Goal: Obtain resource: Download file/media

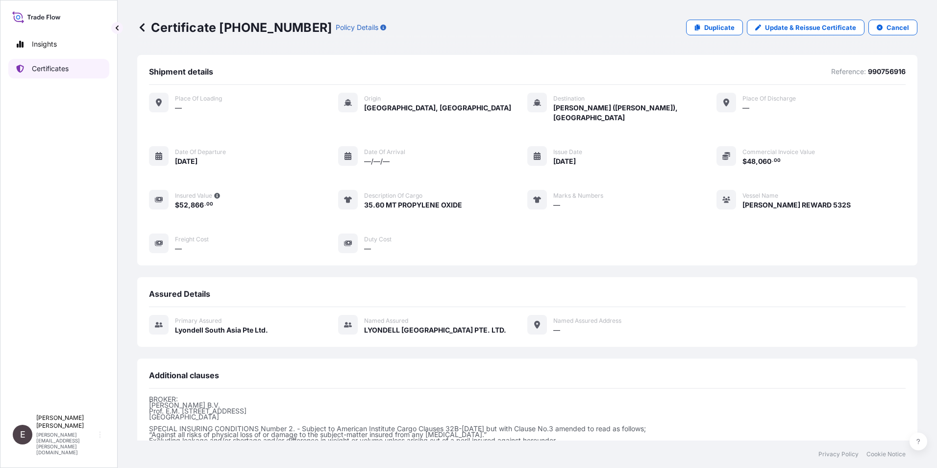
scroll to position [108, 0]
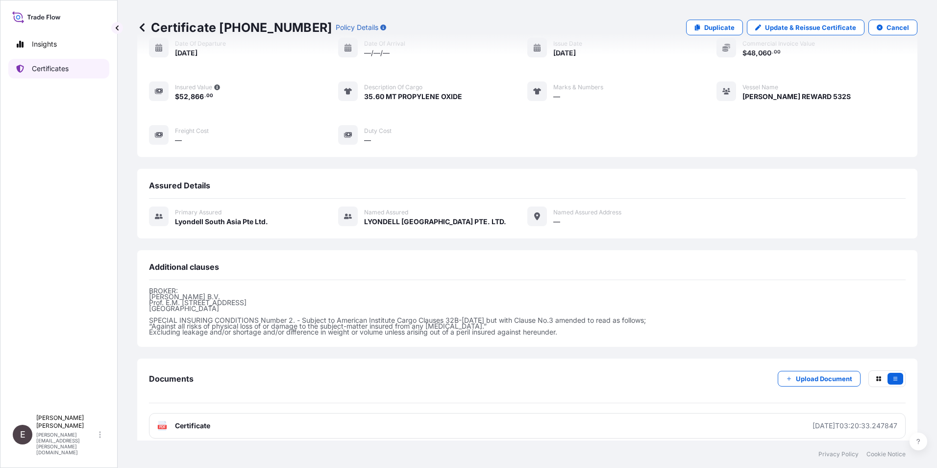
click at [65, 67] on p "Certificates" at bounding box center [50, 69] width 37 height 10
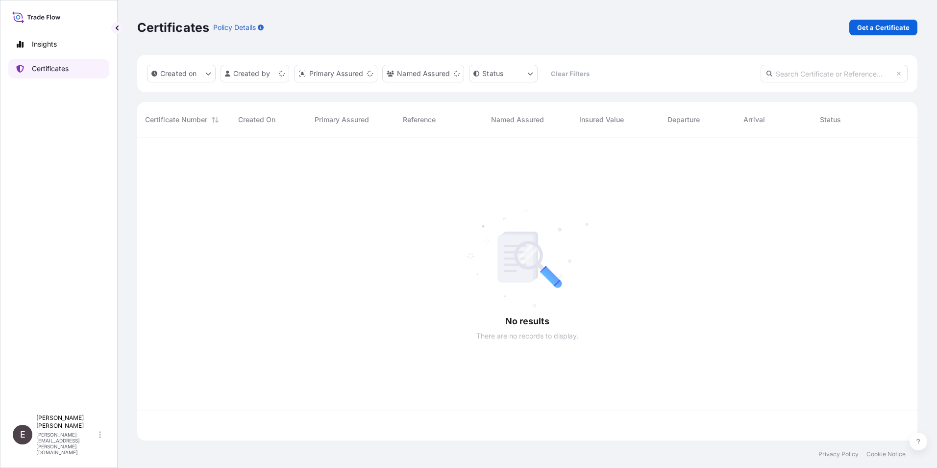
scroll to position [301, 773]
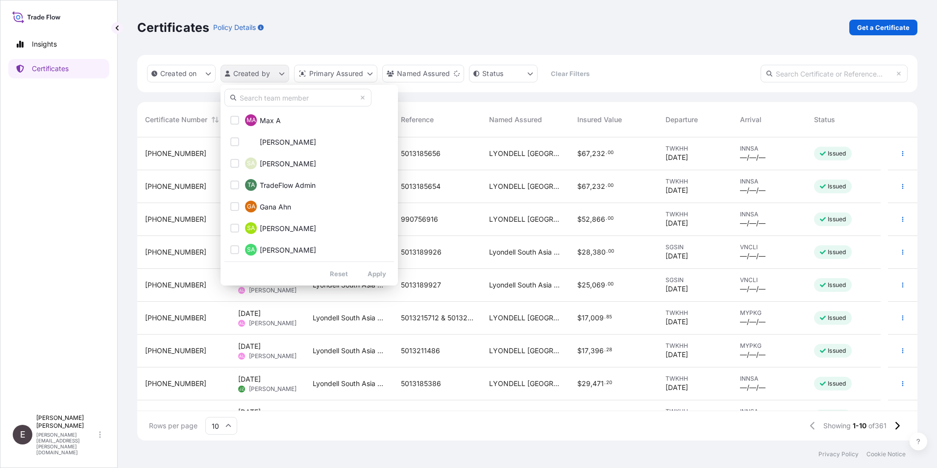
click at [230, 70] on html "Insights Certificates E [PERSON_NAME] [PERSON_NAME][EMAIL_ADDRESS][PERSON_NAME]…" at bounding box center [468, 234] width 937 height 468
click at [269, 98] on input "text" at bounding box center [297, 98] width 147 height 18
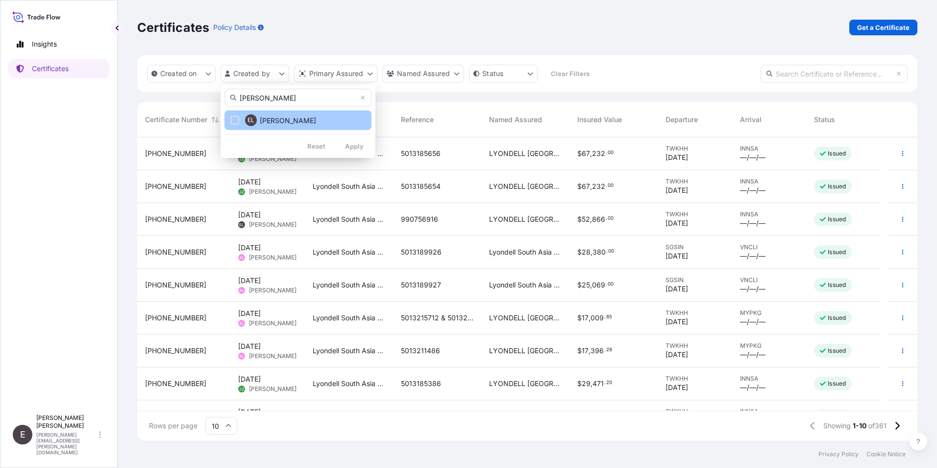
type input "[PERSON_NAME]"
click at [272, 119] on span "[PERSON_NAME]" at bounding box center [288, 121] width 56 height 10
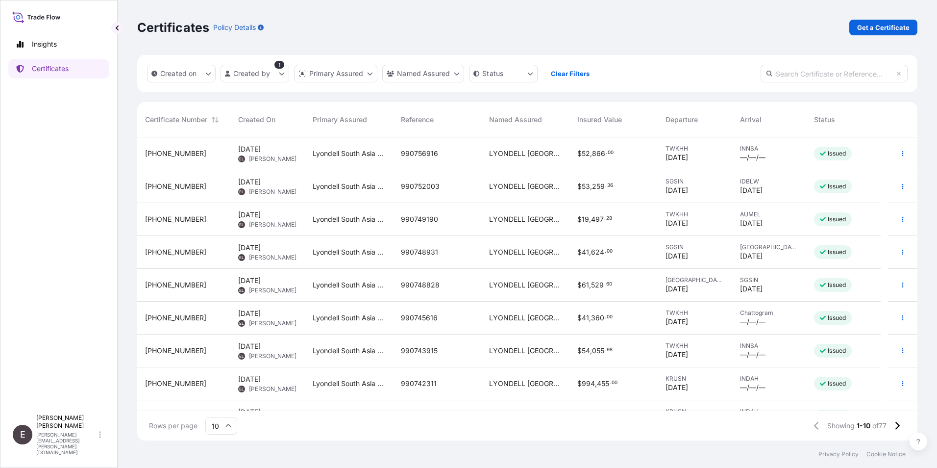
click at [231, 422] on icon at bounding box center [228, 425] width 6 height 6
click at [220, 395] on div "50" at bounding box center [221, 398] width 24 height 19
